Goal: Browse casually

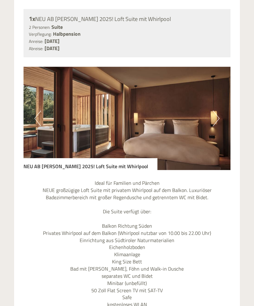
scroll to position [543, 0]
click at [219, 116] on img at bounding box center [127, 118] width 207 height 103
click at [219, 117] on img at bounding box center [127, 118] width 207 height 103
click at [215, 118] on button "Next" at bounding box center [216, 119] width 7 height 16
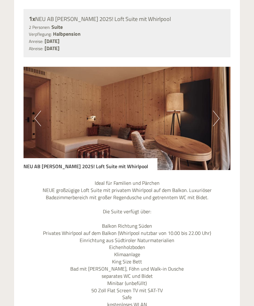
click at [216, 115] on button "Next" at bounding box center [216, 119] width 7 height 16
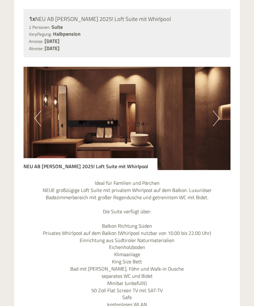
click at [216, 115] on button "Next" at bounding box center [216, 119] width 7 height 16
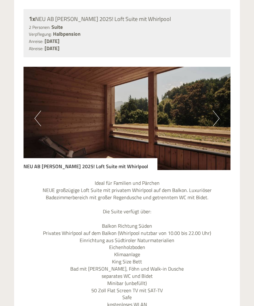
click at [215, 117] on button "Next" at bounding box center [216, 119] width 7 height 16
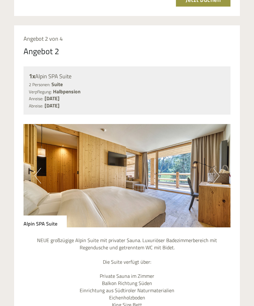
scroll to position [1041, 0]
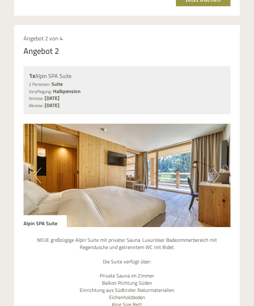
click at [219, 168] on button "Next" at bounding box center [216, 176] width 7 height 16
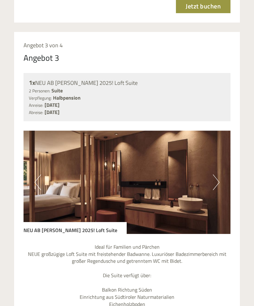
scroll to position [1568, 0]
click at [217, 175] on button "Next" at bounding box center [216, 183] width 7 height 16
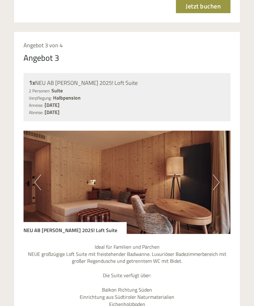
click at [220, 162] on img at bounding box center [127, 182] width 207 height 103
click at [219, 175] on button "Next" at bounding box center [216, 183] width 7 height 16
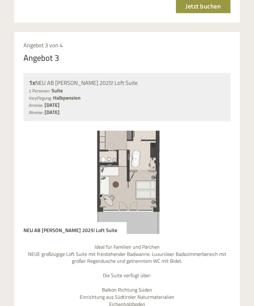
click at [220, 161] on img at bounding box center [127, 182] width 207 height 103
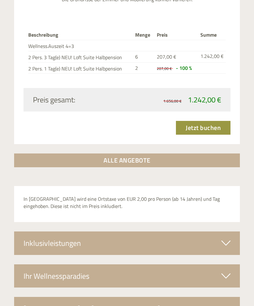
scroll to position [1978, 0]
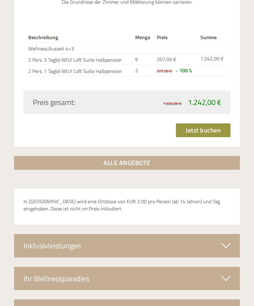
click at [228, 240] on icon at bounding box center [225, 245] width 9 height 11
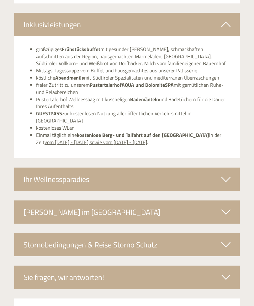
scroll to position [2203, 0]
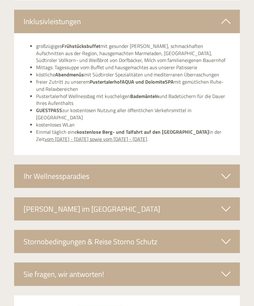
click at [226, 204] on icon at bounding box center [225, 209] width 9 height 11
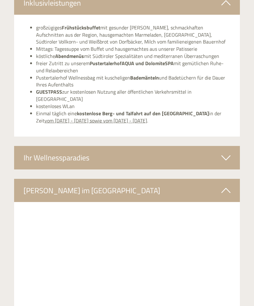
scroll to position [2219, 0]
